Goal: Task Accomplishment & Management: Complete application form

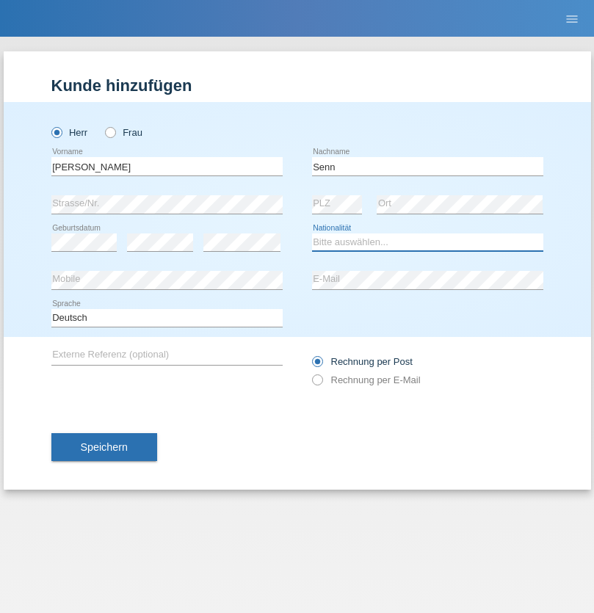
select select "CH"
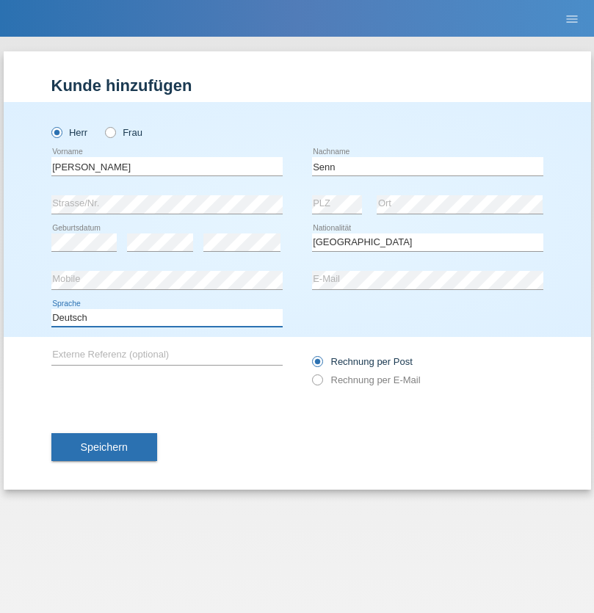
select select "en"
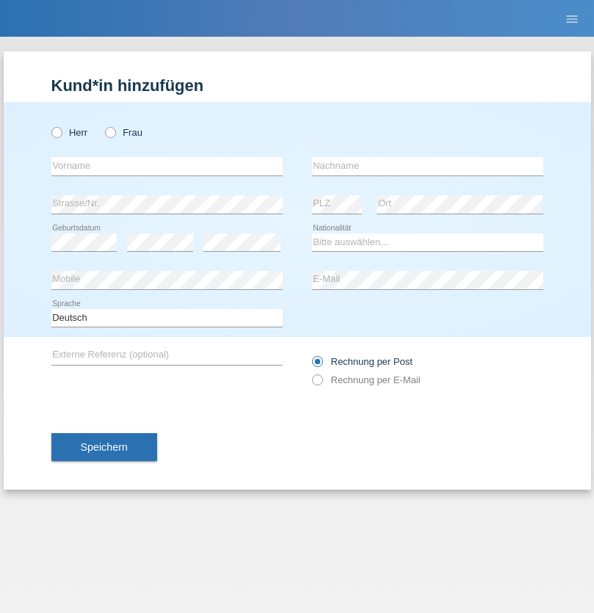
radio input "true"
click at [167, 166] on input "text" at bounding box center [166, 166] width 231 height 18
type input "Francesco"
click at [427, 166] on input "text" at bounding box center [427, 166] width 231 height 18
type input "Fortugno"
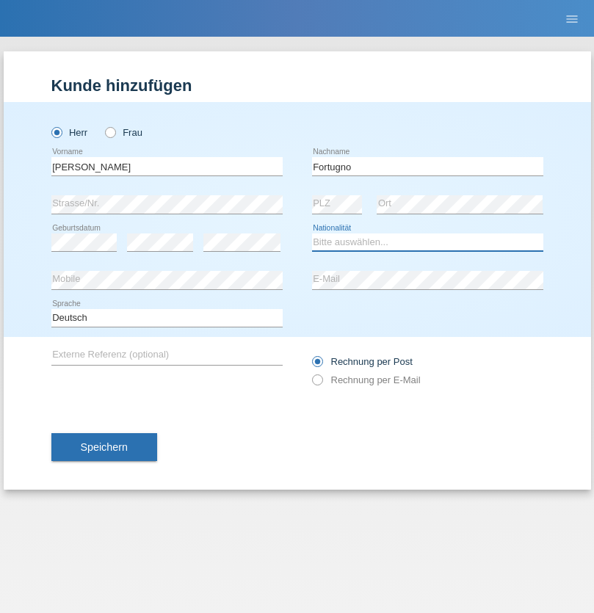
select select "IT"
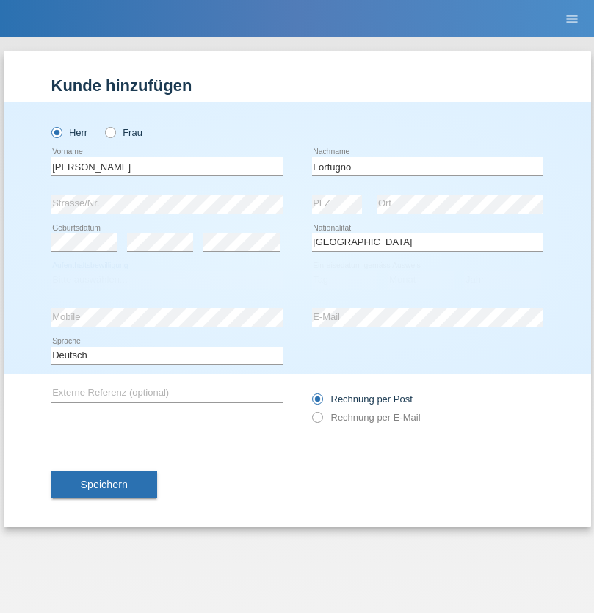
select select "C"
select select "09"
select select "08"
select select "2006"
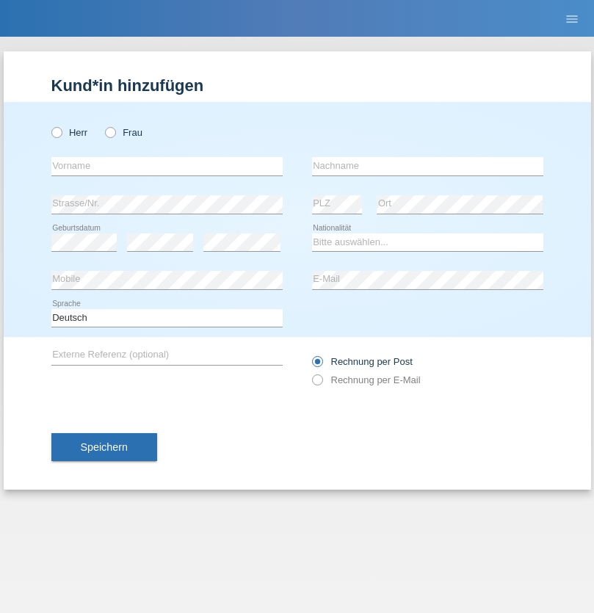
radio input "true"
click at [167, 166] on input "text" at bounding box center [166, 166] width 231 height 18
type input "Farkash"
click at [427, 166] on input "text" at bounding box center [427, 166] width 231 height 18
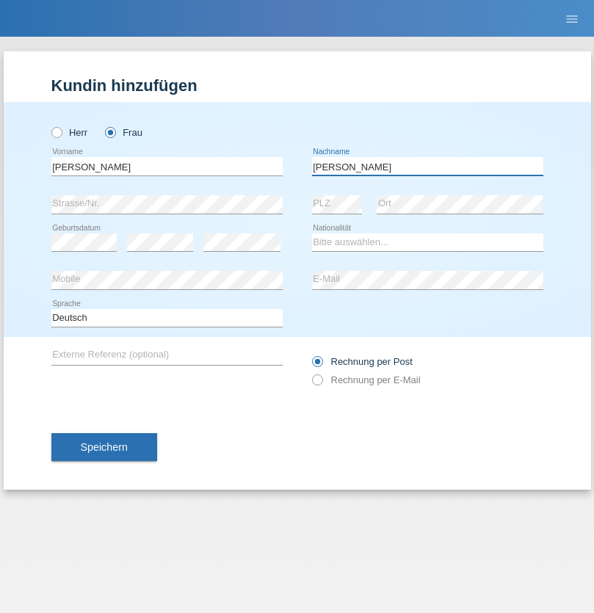
type input "Yolana"
select select "UA"
select select "C"
select select "23"
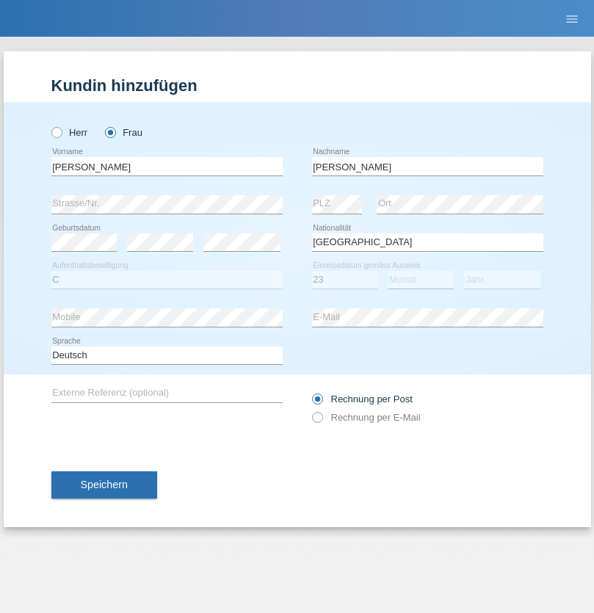
select select "10"
select select "2021"
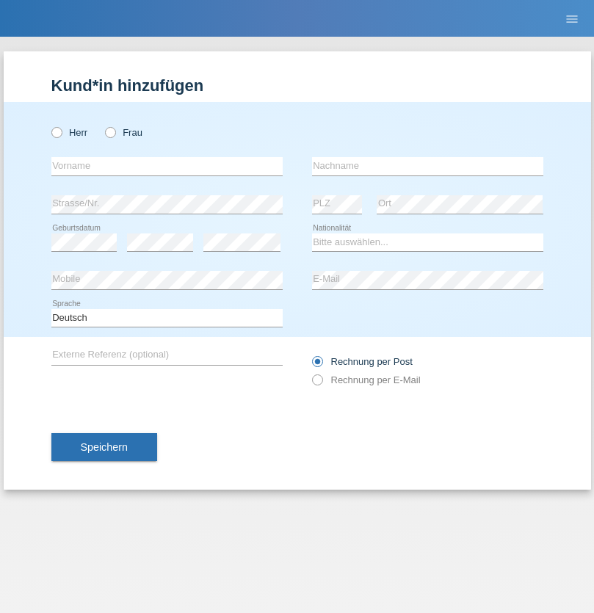
radio input "true"
click at [167, 166] on input "text" at bounding box center [166, 166] width 231 height 18
type input "Terezie"
click at [427, 166] on input "text" at bounding box center [427, 166] width 231 height 18
type input "Zachariášová"
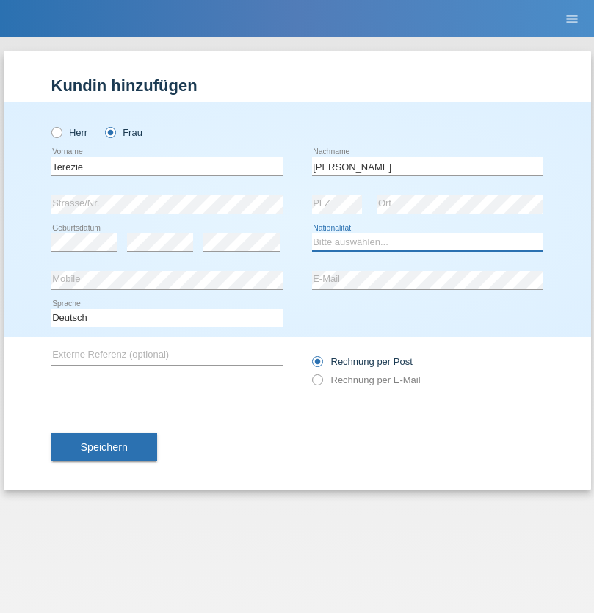
select select "CH"
radio input "true"
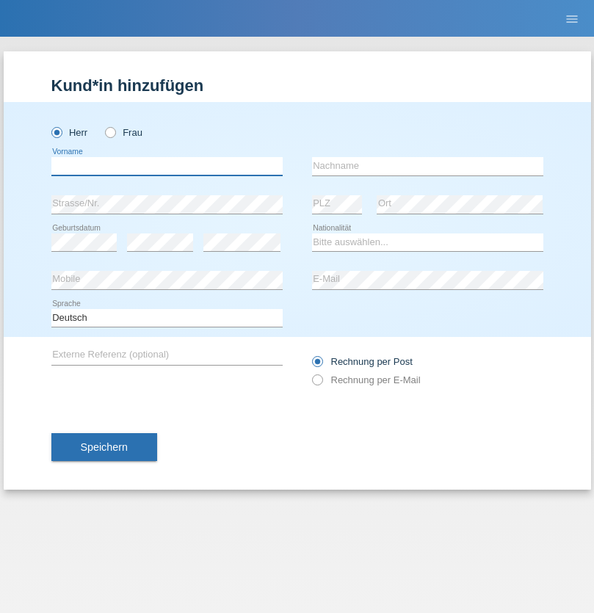
click at [167, 166] on input "text" at bounding box center [166, 166] width 231 height 18
type input "firat"
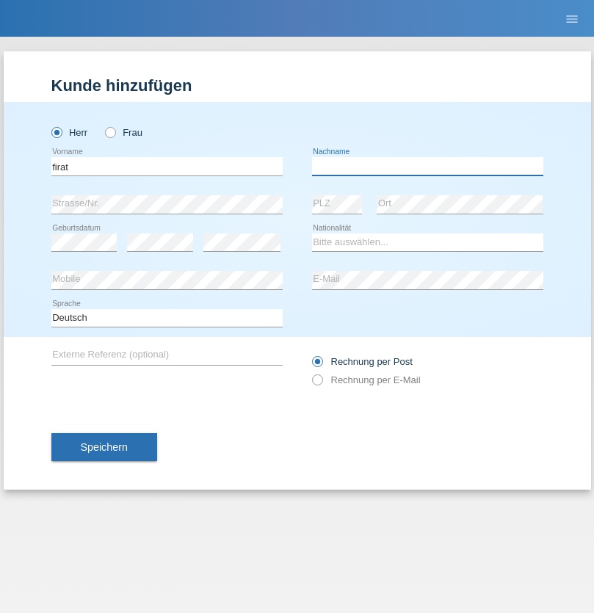
click at [427, 166] on input "text" at bounding box center [427, 166] width 231 height 18
type input "kara"
select select "CH"
radio input "true"
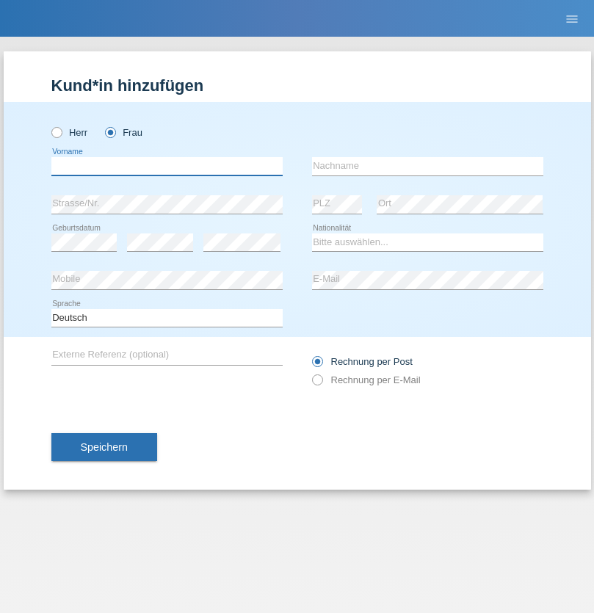
click at [167, 166] on input "text" at bounding box center [166, 166] width 231 height 18
type input "Nuria"
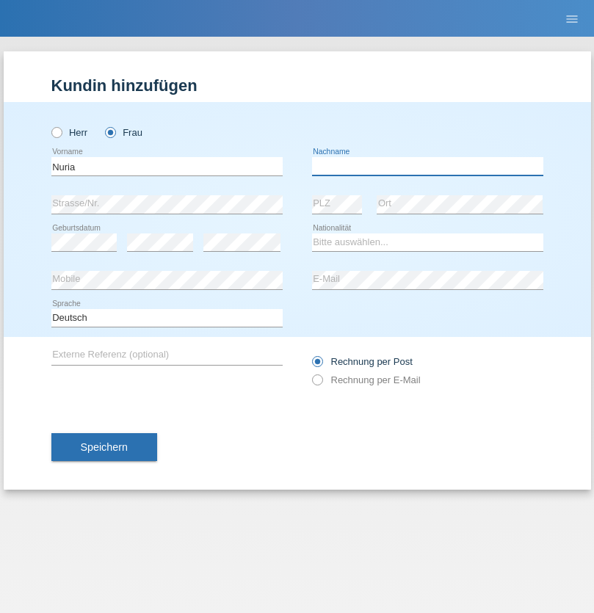
click at [427, 166] on input "text" at bounding box center [427, 166] width 231 height 18
type input "D'Antino"
select select "CH"
